Goal: Task Accomplishment & Management: Manage account settings

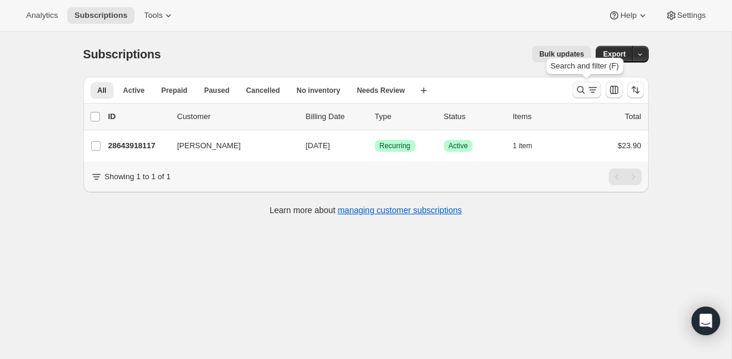
click at [585, 89] on icon "Search and filter results" at bounding box center [581, 90] width 12 height 12
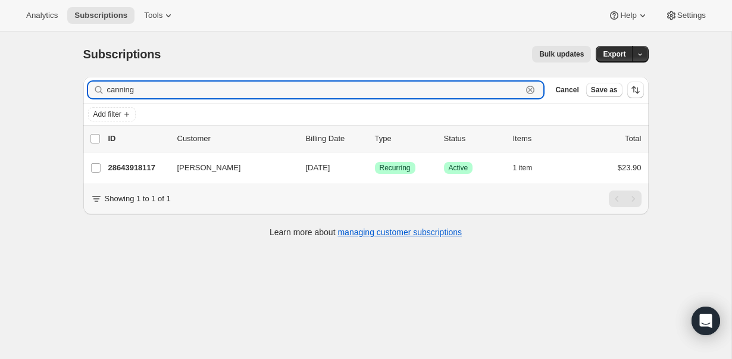
click at [532, 89] on icon "button" at bounding box center [530, 90] width 12 height 12
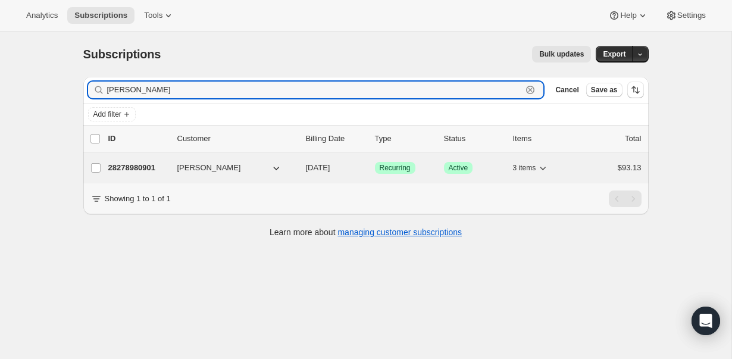
type input "[PERSON_NAME]"
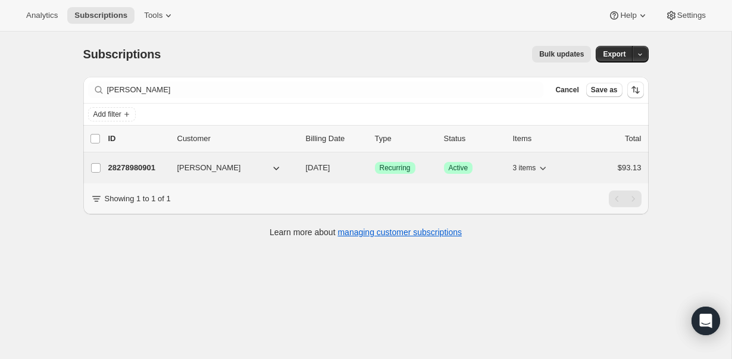
click at [135, 171] on p "28278980901" at bounding box center [138, 168] width 60 height 12
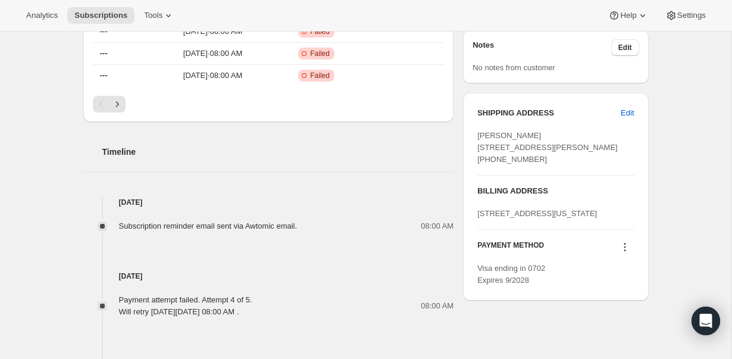
scroll to position [636, 0]
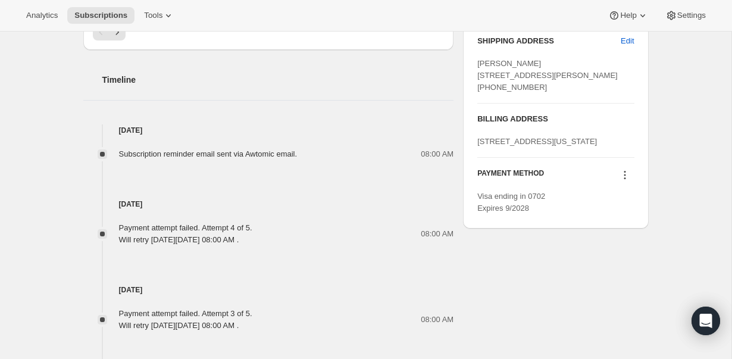
click at [624, 181] on icon at bounding box center [625, 175] width 12 height 12
click at [602, 286] on span "Add credit card" at bounding box center [606, 285] width 52 height 9
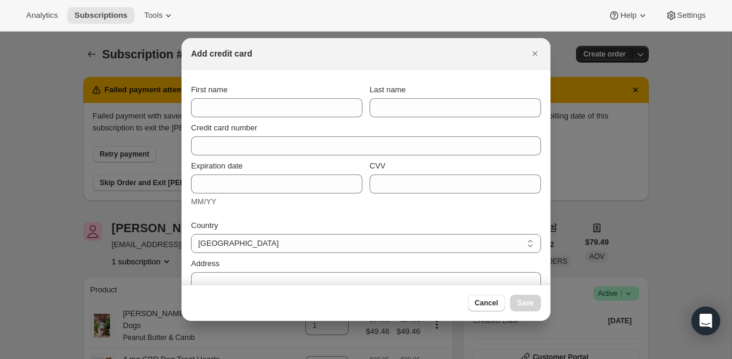
scroll to position [0, 0]
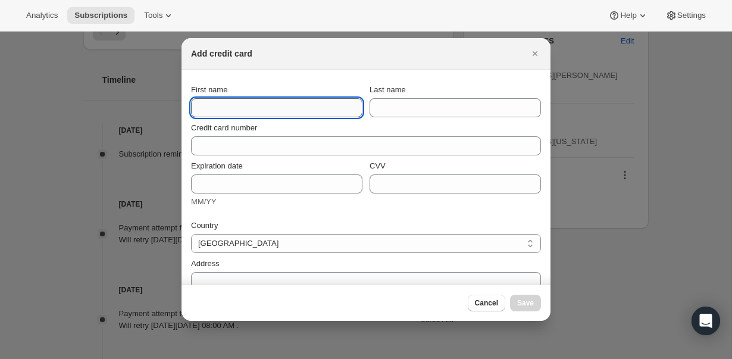
click at [298, 108] on input "First name" at bounding box center [276, 107] width 171 height 19
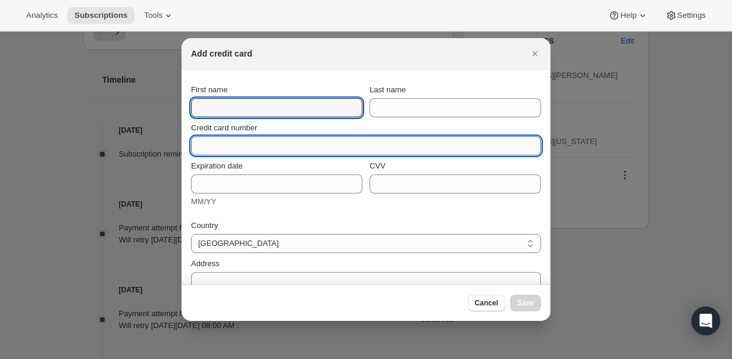
click at [217, 140] on div "Credit card number" at bounding box center [366, 138] width 350 height 33
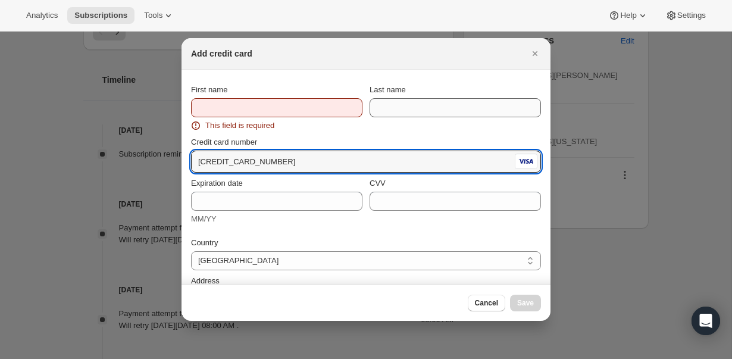
type input "[CREDIT_CARD_NUMBER]"
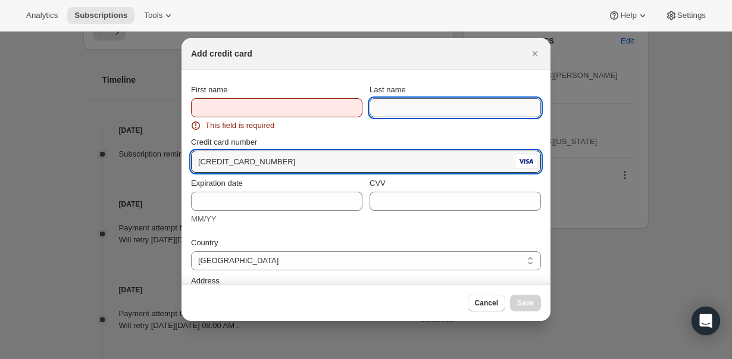
click at [391, 107] on input "Last name" at bounding box center [455, 107] width 171 height 19
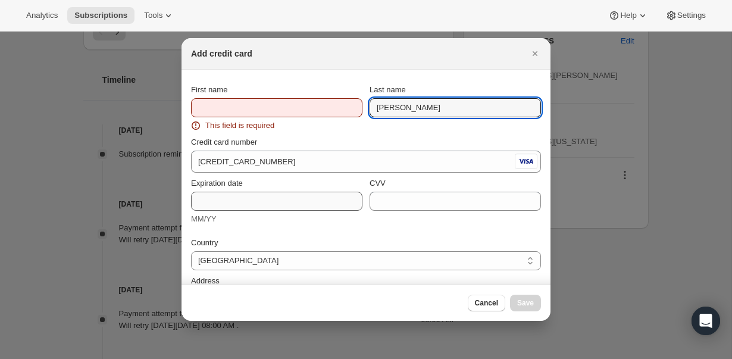
type input "[PERSON_NAME]"
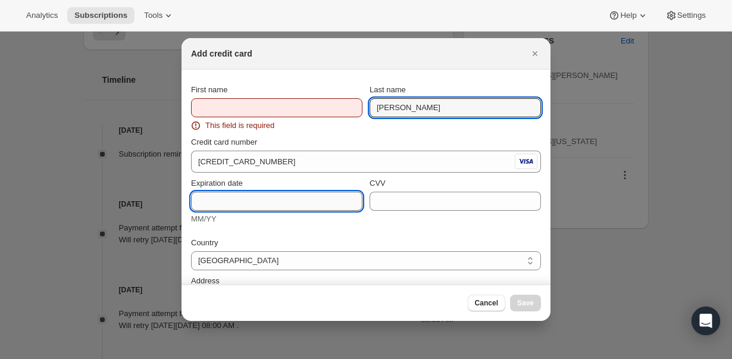
click at [242, 203] on input "Expiration date" at bounding box center [276, 201] width 171 height 19
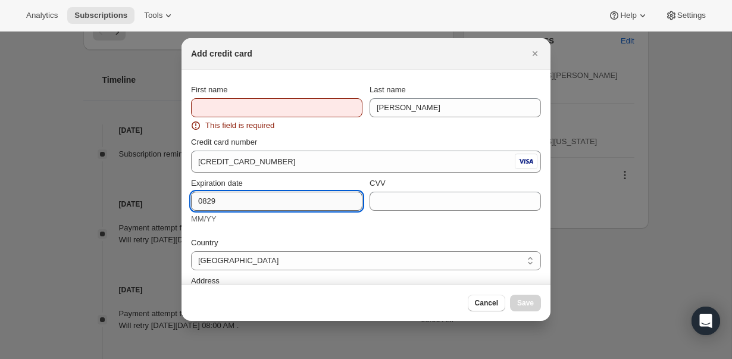
click at [208, 199] on input "0829" at bounding box center [276, 201] width 171 height 19
type input "08/29"
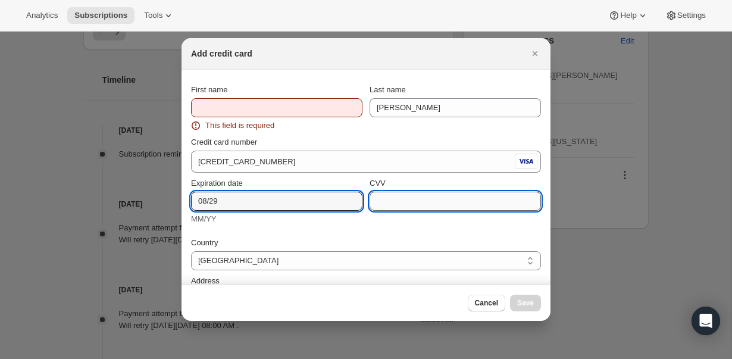
click at [382, 202] on input "CVV" at bounding box center [455, 201] width 171 height 19
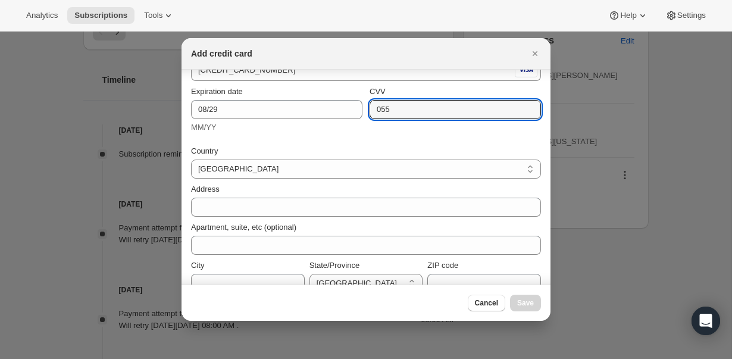
scroll to position [94, 0]
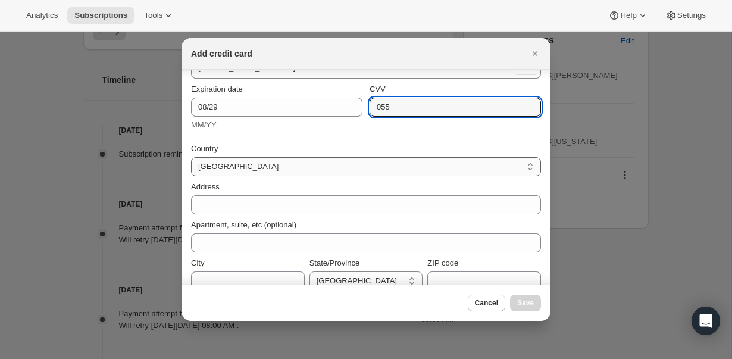
type input "055"
click at [260, 167] on select "[GEOGRAPHIC_DATA] [GEOGRAPHIC_DATA] [GEOGRAPHIC_DATA] [GEOGRAPHIC_DATA] [GEOGRA…" at bounding box center [366, 166] width 350 height 19
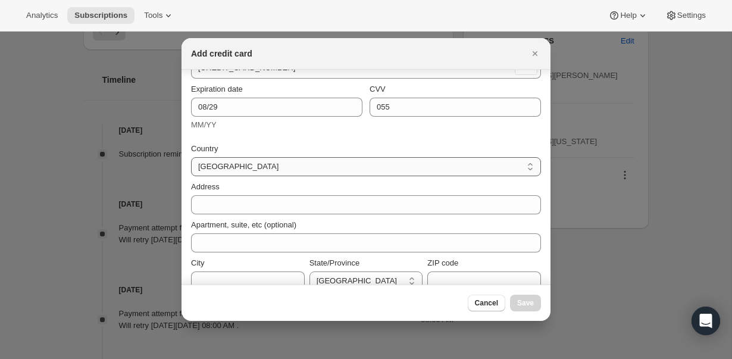
select select "US"
click at [191, 157] on select "[GEOGRAPHIC_DATA] [GEOGRAPHIC_DATA] [GEOGRAPHIC_DATA] [GEOGRAPHIC_DATA] [GEOGRA…" at bounding box center [366, 166] width 350 height 19
select select "AL"
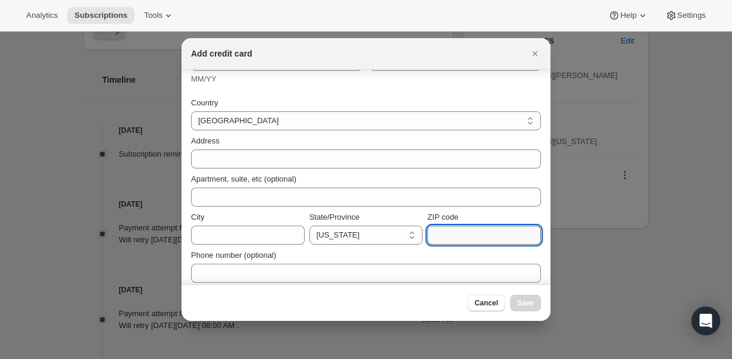
click at [503, 243] on input "ZIP code" at bounding box center [484, 235] width 114 height 19
type input "10024"
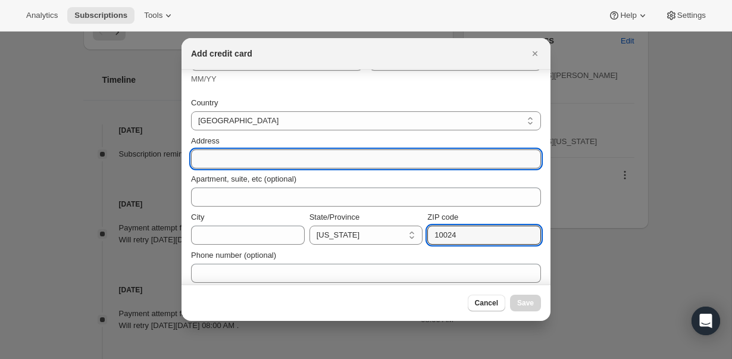
click at [329, 158] on input "Address" at bounding box center [366, 158] width 350 height 19
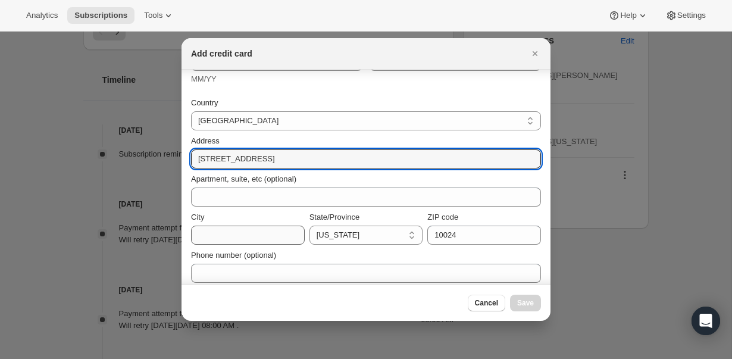
type input "[STREET_ADDRESS]"
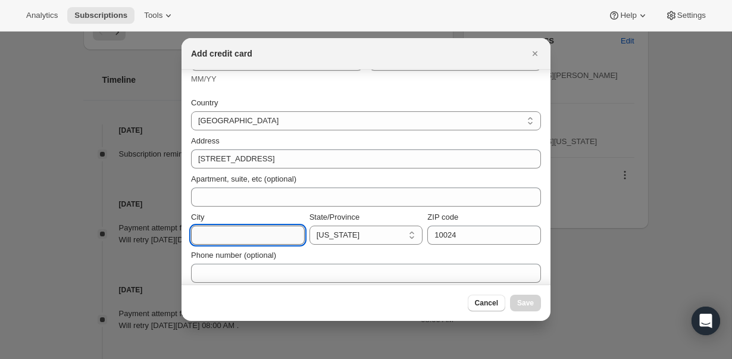
click at [224, 237] on input "City" at bounding box center [248, 235] width 114 height 19
type input "[US_STATE]"
click at [339, 236] on select "[US_STATE] [US_STATE] [US_STATE] [US_STATE] [US_STATE] [US_STATE] [US_STATE] [U…" at bounding box center [367, 235] width 114 height 19
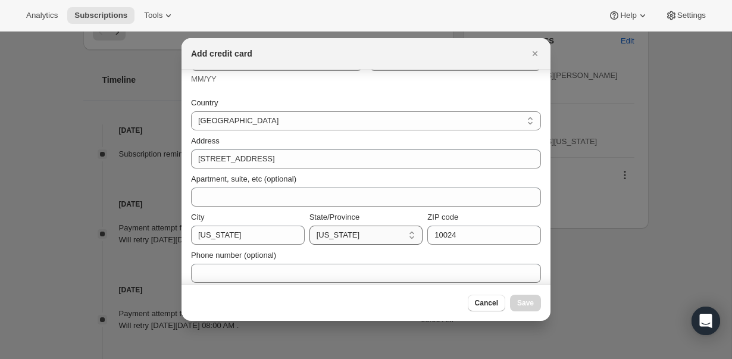
click at [310, 226] on select "[US_STATE] [US_STATE] [US_STATE] [US_STATE] [US_STATE] [US_STATE] [US_STATE] [U…" at bounding box center [367, 235] width 114 height 19
click at [354, 236] on select "[US_STATE] [US_STATE] [US_STATE] [US_STATE] [US_STATE] [US_STATE] [US_STATE] [U…" at bounding box center [367, 235] width 114 height 19
select select "NY"
click at [310, 226] on select "[US_STATE] [US_STATE] [US_STATE] [US_STATE] [US_STATE] [US_STATE] [US_STATE] [U…" at bounding box center [367, 235] width 114 height 19
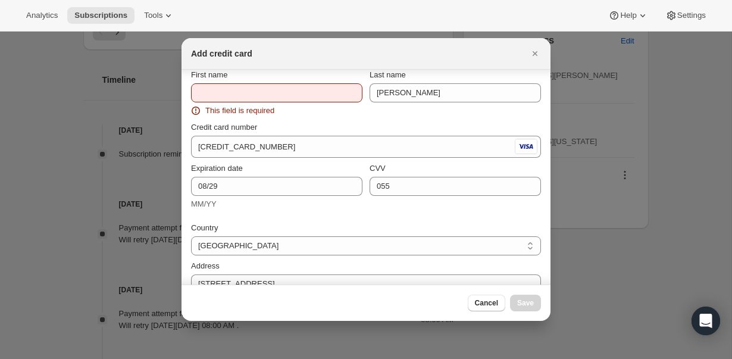
scroll to position [0, 0]
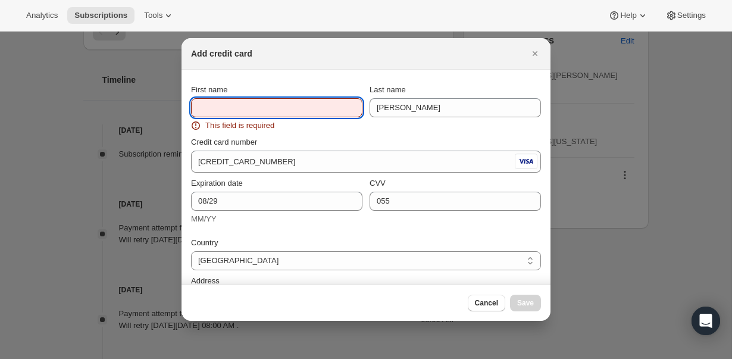
click at [306, 104] on input "First name" at bounding box center [276, 107] width 171 height 19
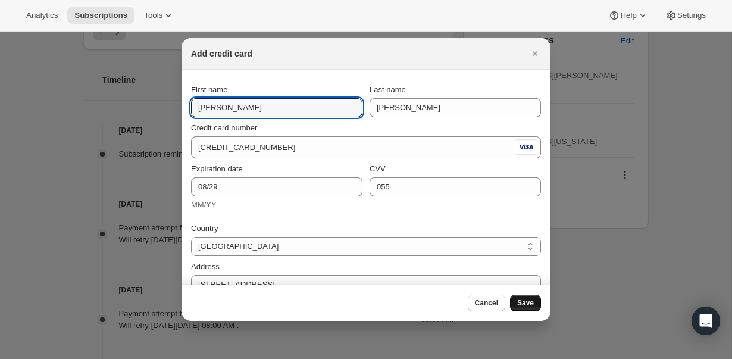
type input "[PERSON_NAME]"
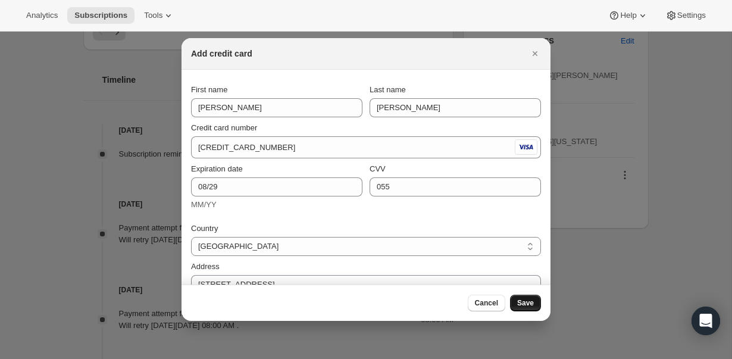
click at [515, 299] on button "Save" at bounding box center [525, 303] width 31 height 17
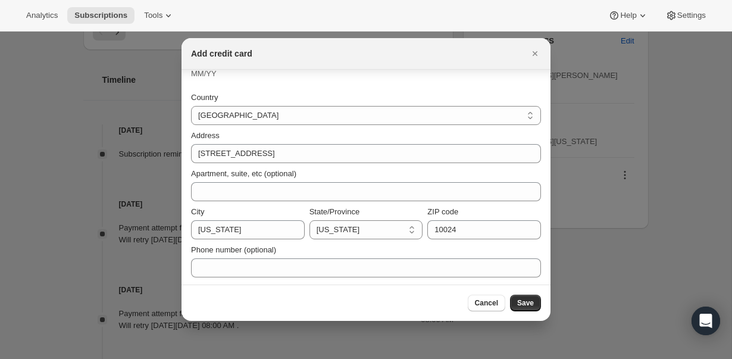
scroll to position [133, 0]
click at [532, 305] on span "Save" at bounding box center [525, 303] width 17 height 10
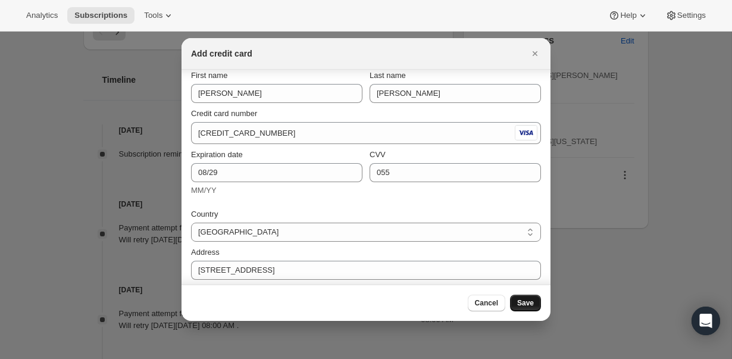
scroll to position [0, 0]
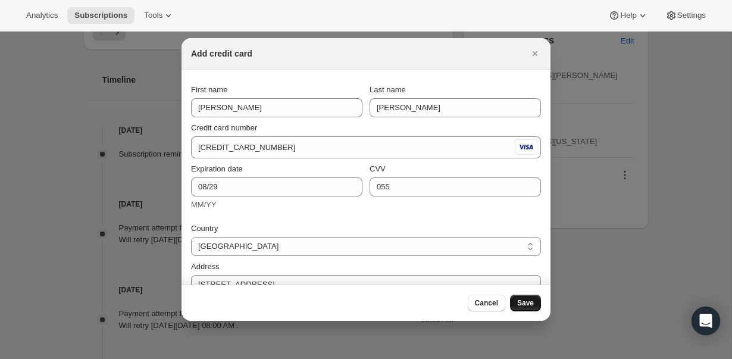
click at [525, 299] on span "Save" at bounding box center [525, 303] width 17 height 10
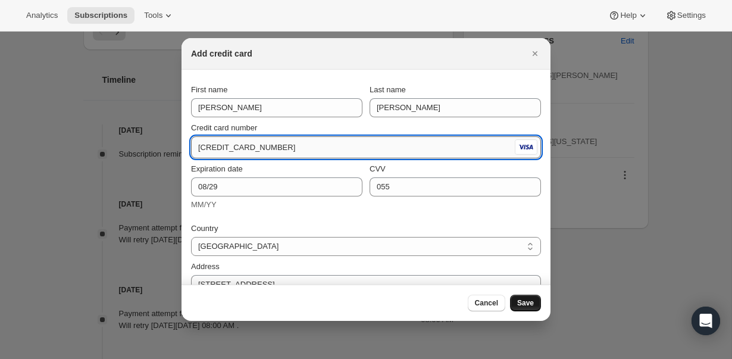
click at [297, 142] on input "[CREDIT_CARD_NUMBER]" at bounding box center [351, 147] width 321 height 19
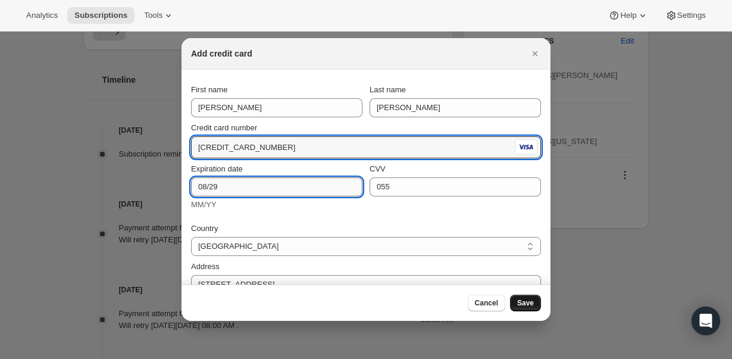
click at [305, 185] on input "08/29" at bounding box center [276, 186] width 171 height 19
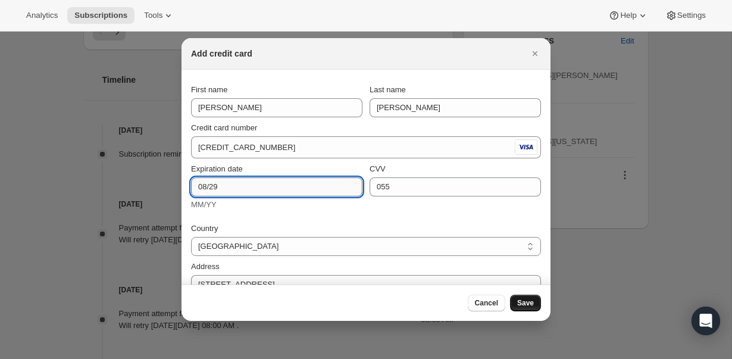
click at [305, 185] on input "08/29" at bounding box center [276, 186] width 171 height 19
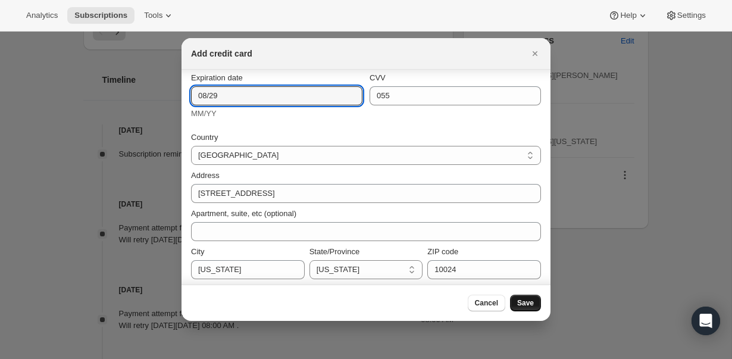
scroll to position [130, 0]
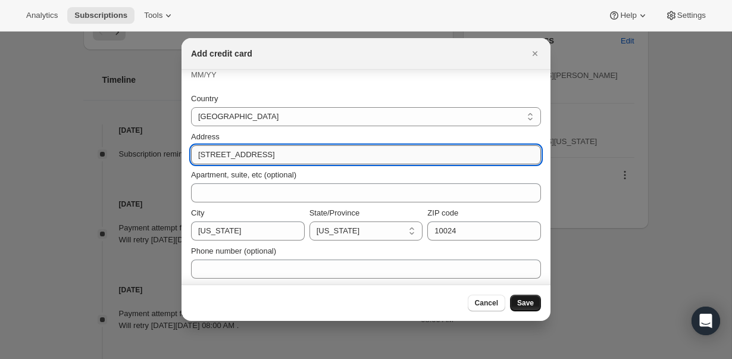
click at [269, 155] on input "[STREET_ADDRESS]" at bounding box center [366, 154] width 350 height 19
click at [492, 307] on span "Cancel" at bounding box center [486, 303] width 23 height 10
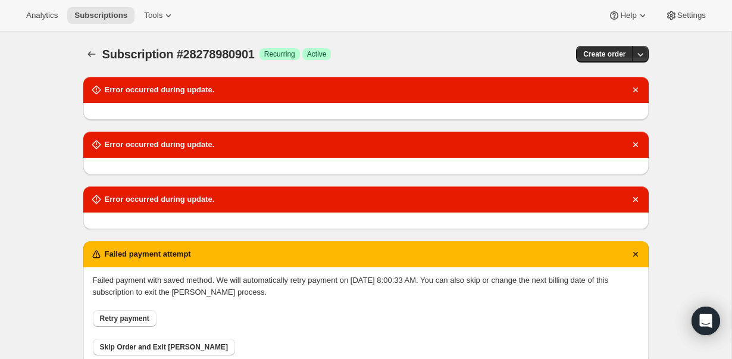
scroll to position [636, 0]
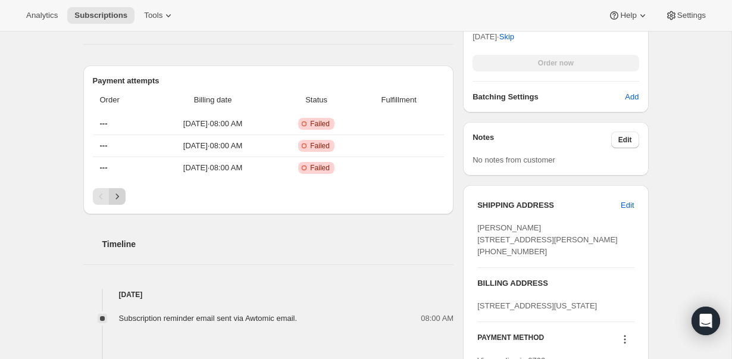
click at [115, 190] on icon "Next" at bounding box center [117, 196] width 12 height 12
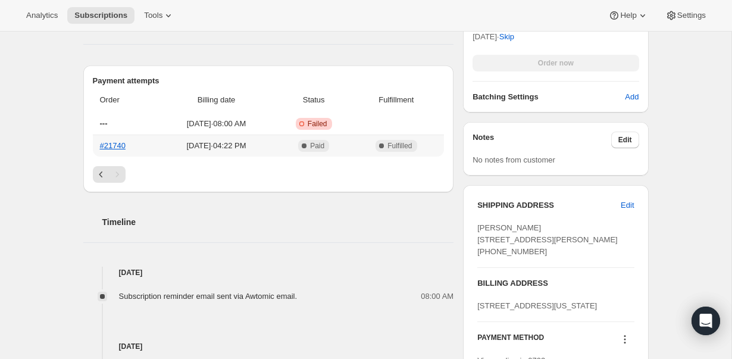
click at [103, 140] on th "#21740" at bounding box center [125, 146] width 65 height 22
click at [109, 141] on link "#21740" at bounding box center [113, 145] width 26 height 9
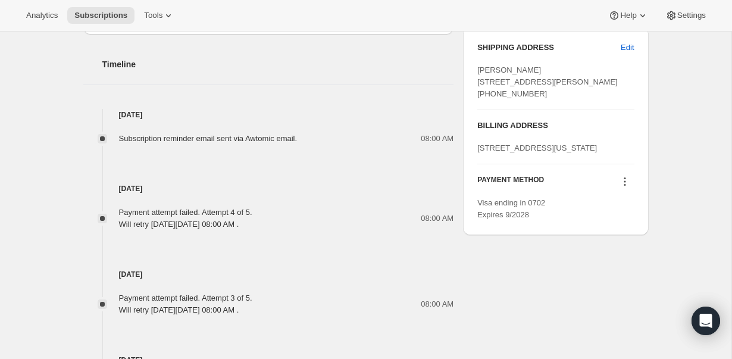
scroll to position [801, 0]
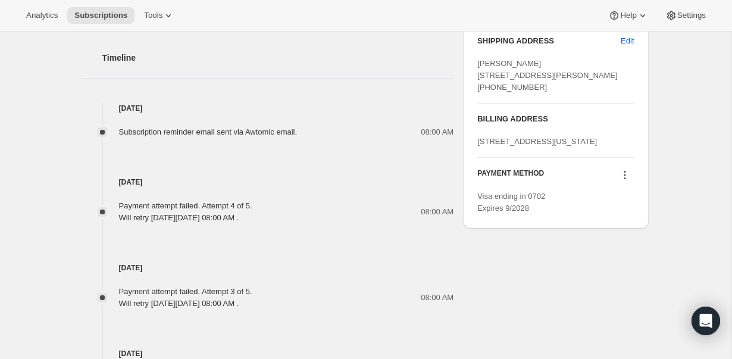
click at [619, 181] on icon at bounding box center [625, 175] width 12 height 12
click at [587, 249] on span "Send link to update card" at bounding box center [621, 244] width 83 height 9
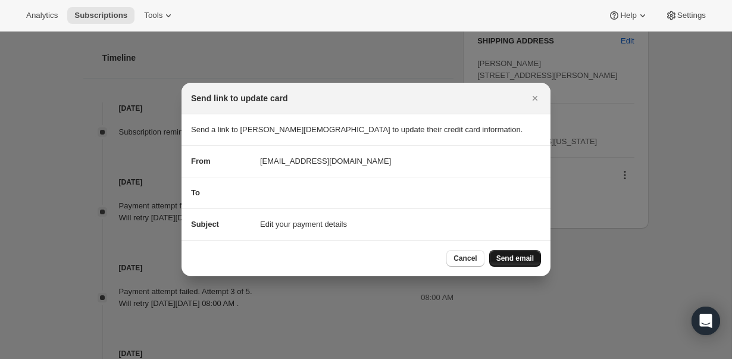
click at [515, 259] on span "Send email" at bounding box center [514, 259] width 37 height 10
